Goal: Information Seeking & Learning: Find specific fact

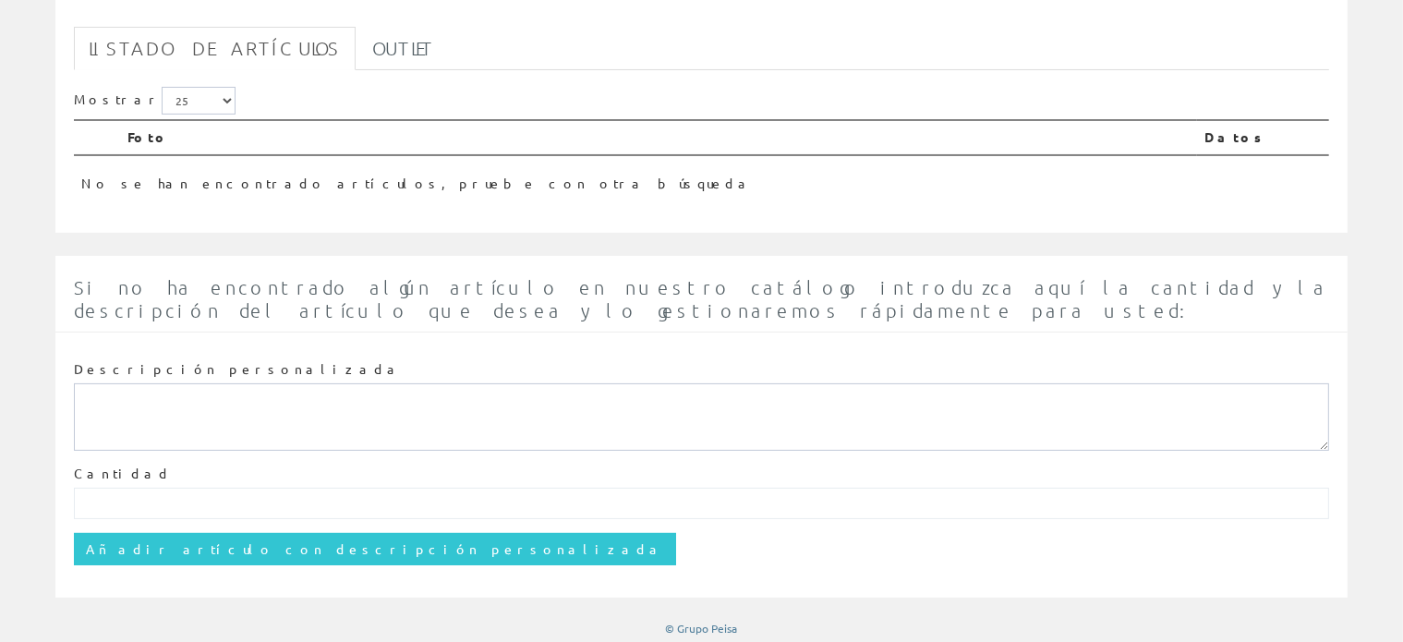
scroll to position [178, 0]
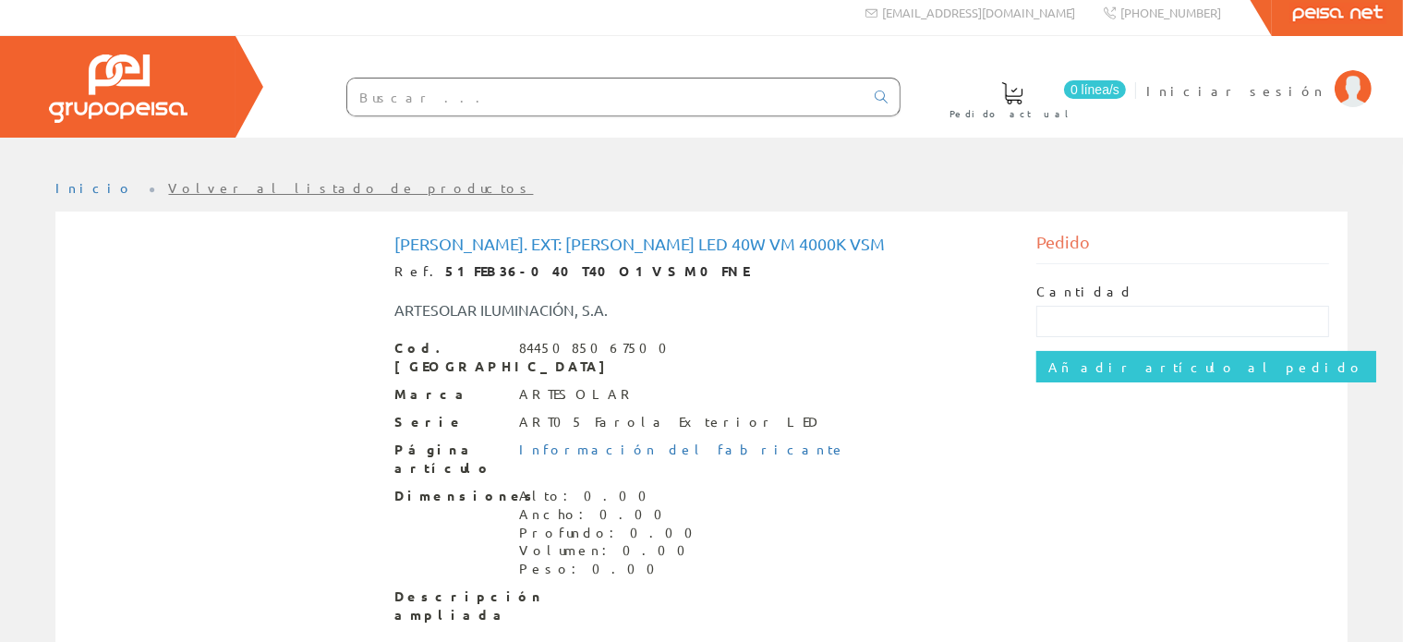
scroll to position [16, 0]
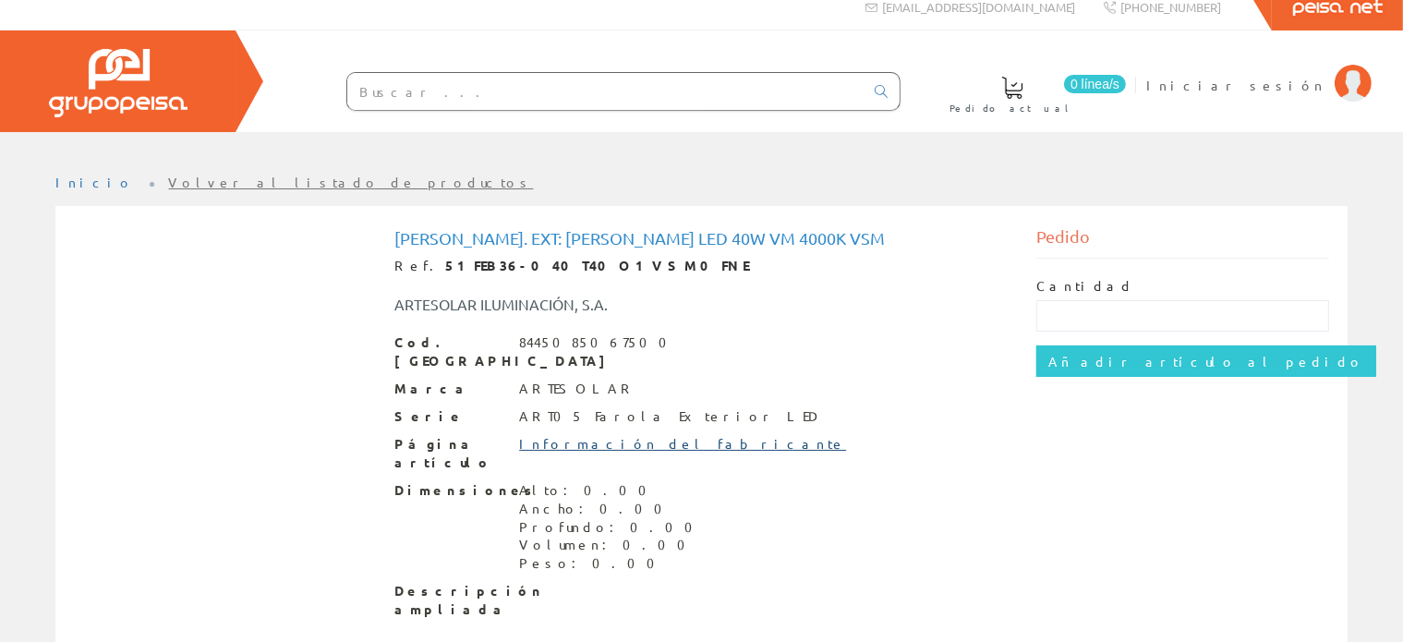
click at [602, 435] on link "Información del fabricante" at bounding box center [682, 443] width 327 height 17
click at [648, 81] on input "text" at bounding box center [605, 91] width 516 height 37
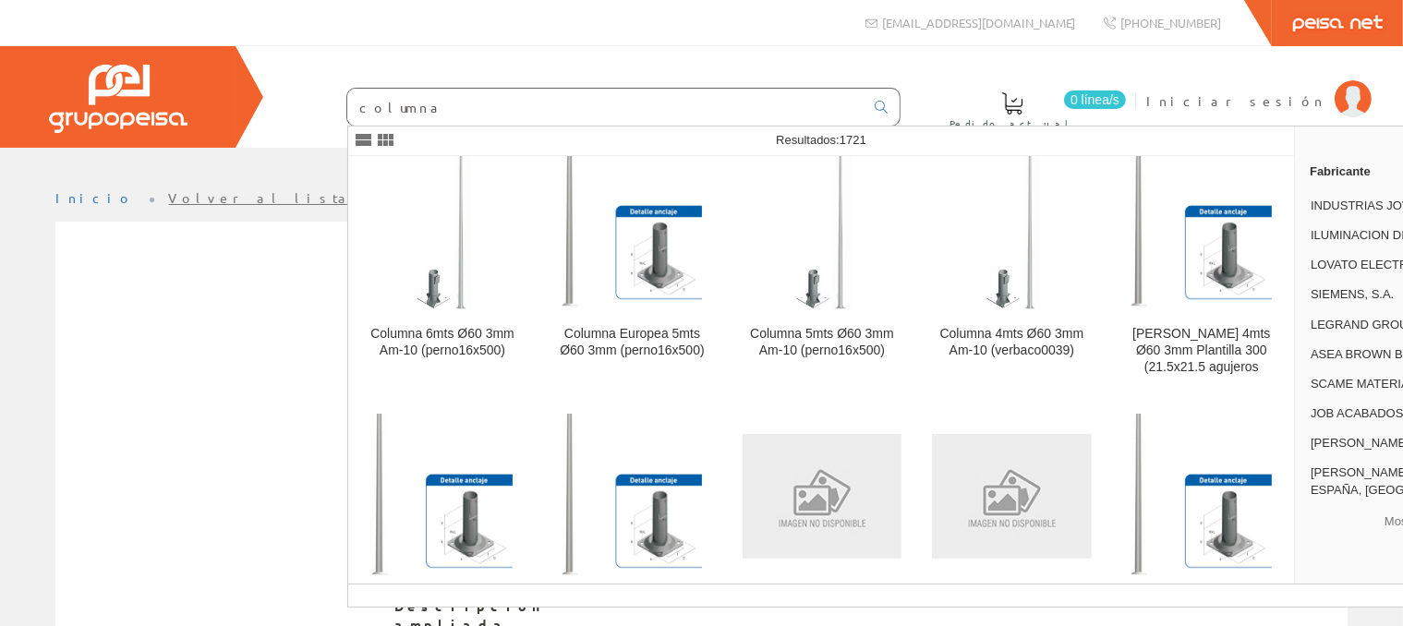
click at [469, 115] on input "columna" at bounding box center [605, 107] width 516 height 37
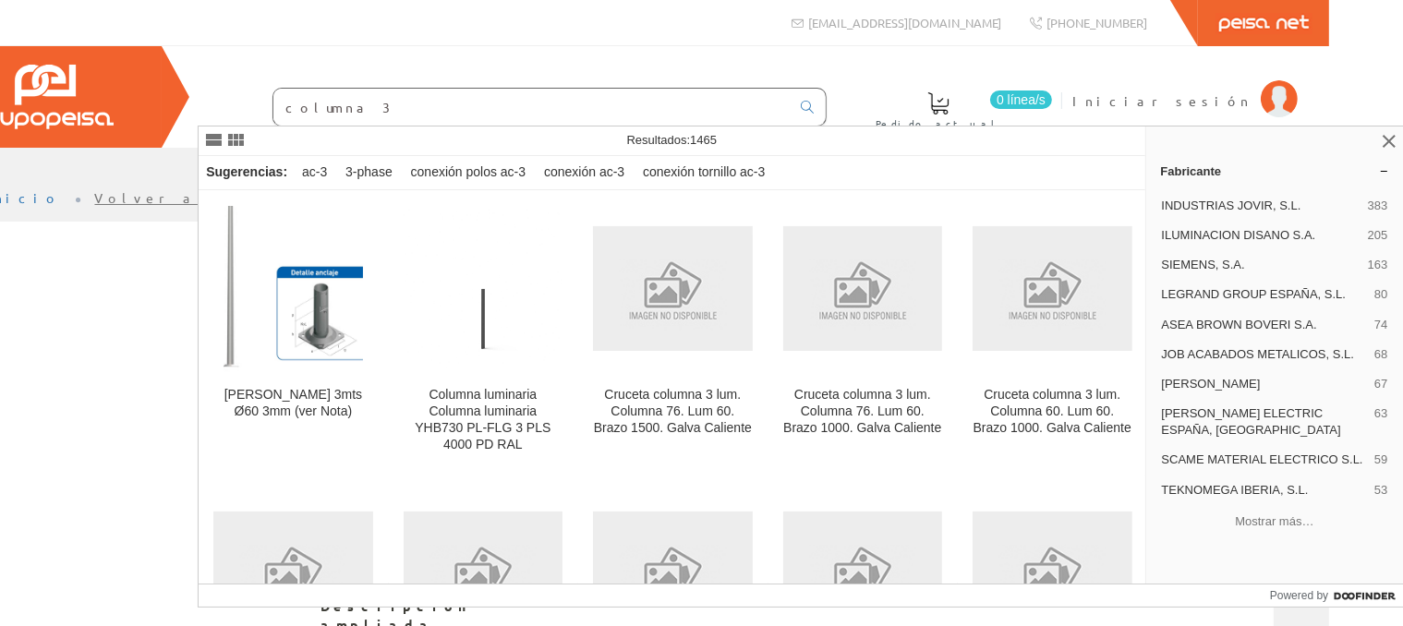
scroll to position [0, 75]
type input "columna 3"
click at [1051, 96] on span "0 línea/s" at bounding box center [1020, 100] width 62 height 18
click at [949, 114] on span at bounding box center [938, 103] width 22 height 22
click at [1385, 141] on link at bounding box center [1388, 141] width 22 height 22
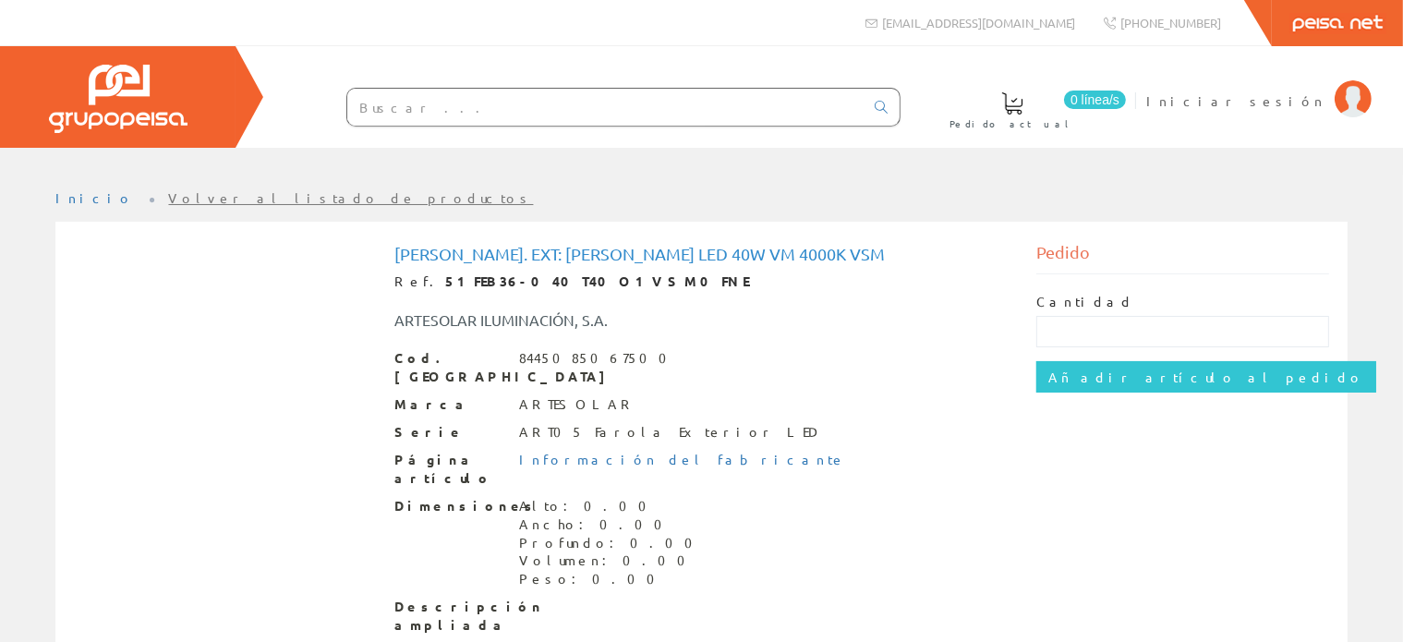
click at [1075, 121] on span "Pedido actual" at bounding box center [1013, 124] width 126 height 18
click at [1024, 114] on span at bounding box center [1012, 103] width 22 height 22
click at [1126, 100] on span "0 línea/s" at bounding box center [1095, 100] width 62 height 18
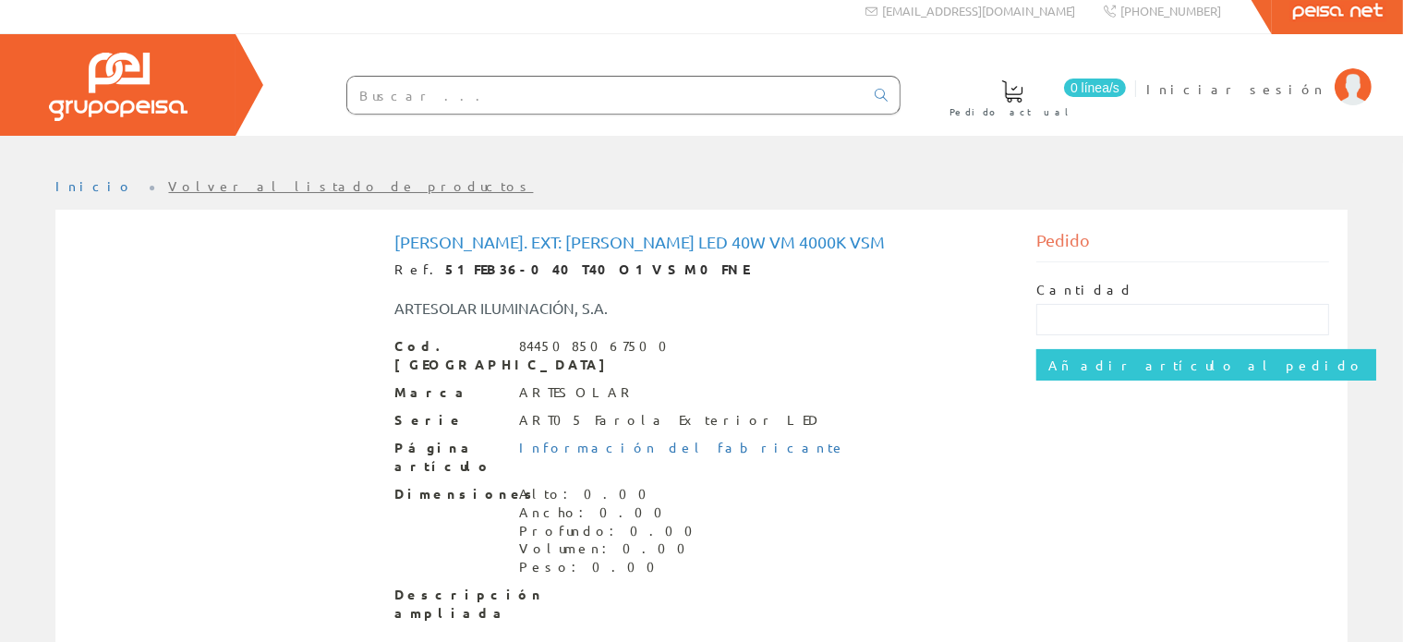
scroll to position [16, 0]
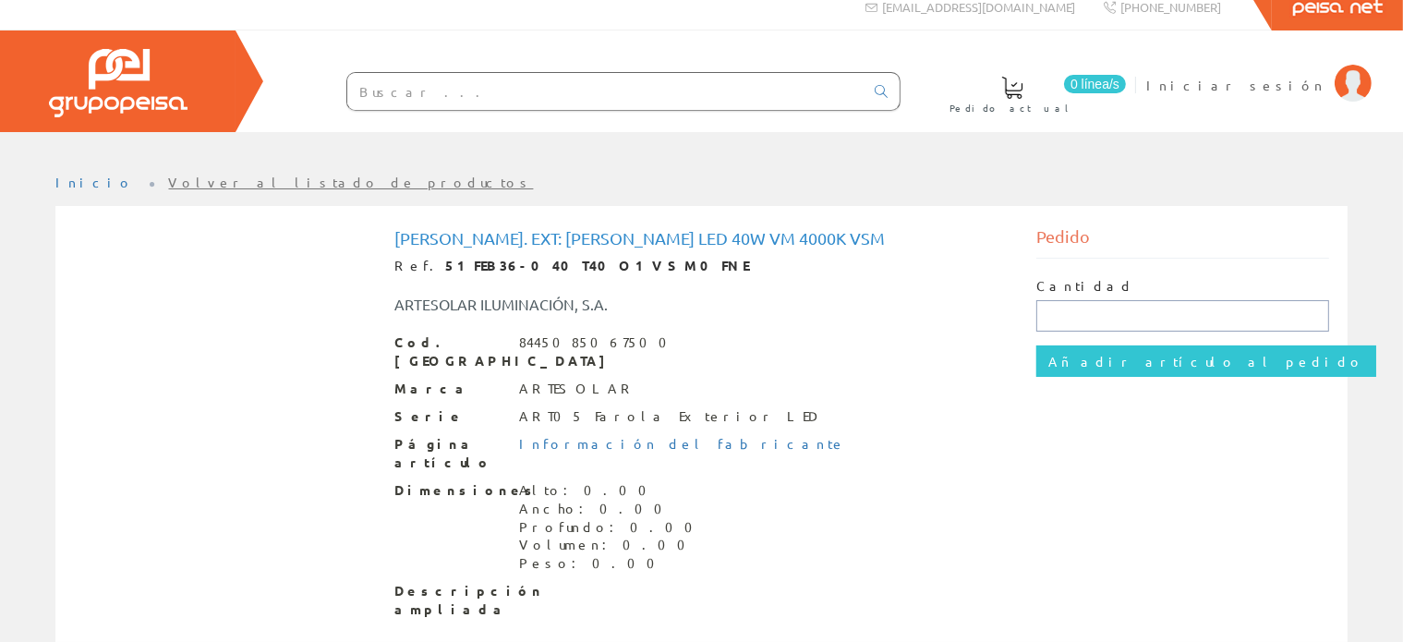
click at [1066, 313] on input "text" at bounding box center [1183, 315] width 293 height 31
